Goal: Register for event/course

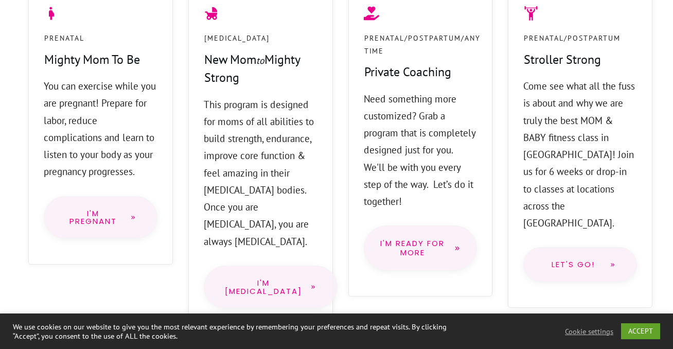
scroll to position [976, 0]
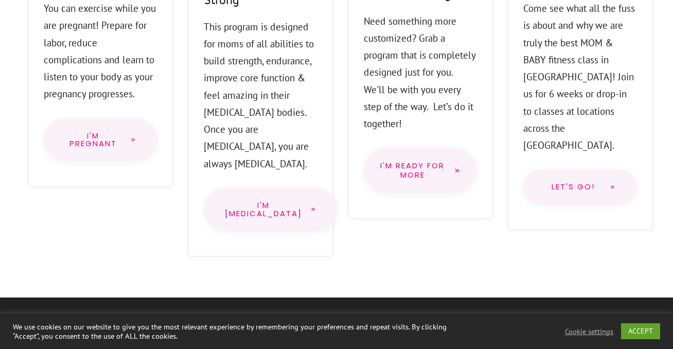
click at [260, 201] on span "I'm PostPartum" at bounding box center [263, 209] width 77 height 16
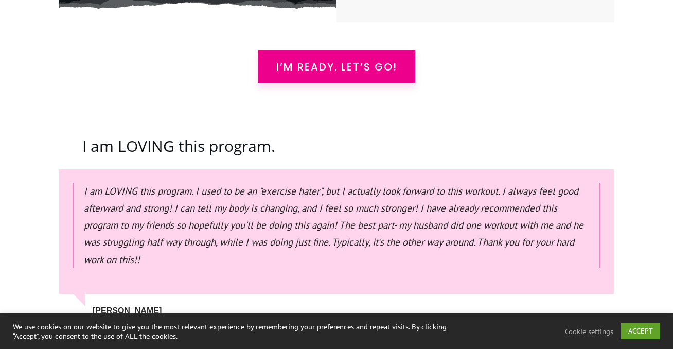
scroll to position [2948, 0]
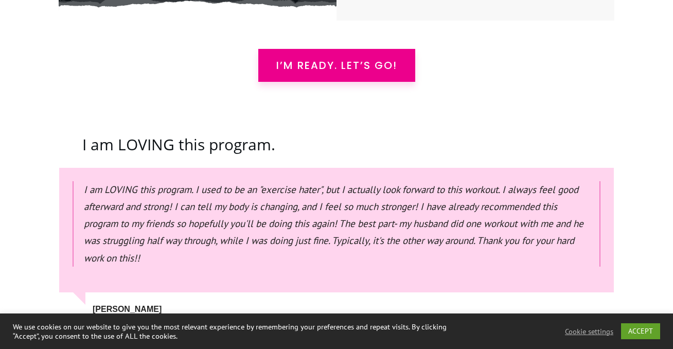
click at [316, 49] on link "I’m READY. Let’s Go!" at bounding box center [336, 65] width 157 height 33
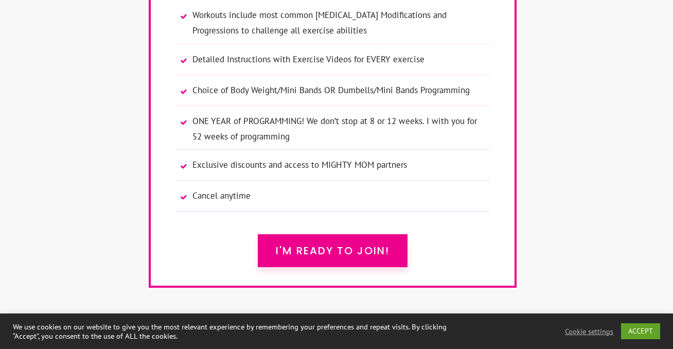
scroll to position [7095, 0]
